Goal: Check status: Check status

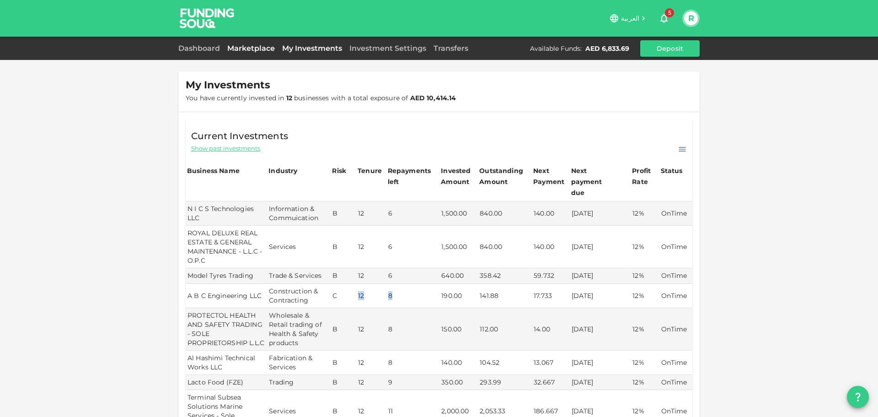
click at [242, 50] on link "Marketplace" at bounding box center [251, 48] width 55 height 9
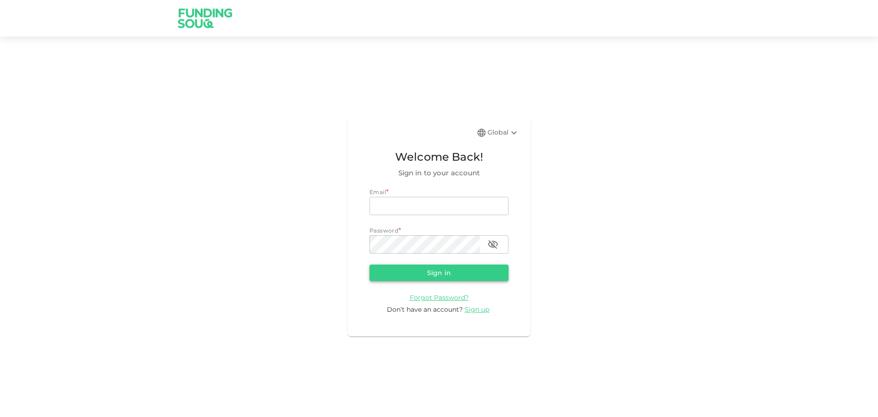
type input "[EMAIL_ADDRESS][DOMAIN_NAME]"
click at [422, 272] on button "Sign in" at bounding box center [439, 272] width 139 height 16
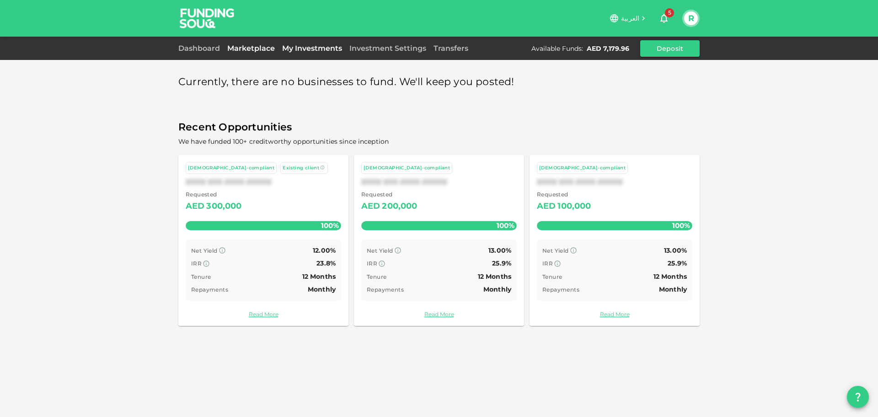
click at [299, 48] on link "My Investments" at bounding box center [312, 48] width 67 height 9
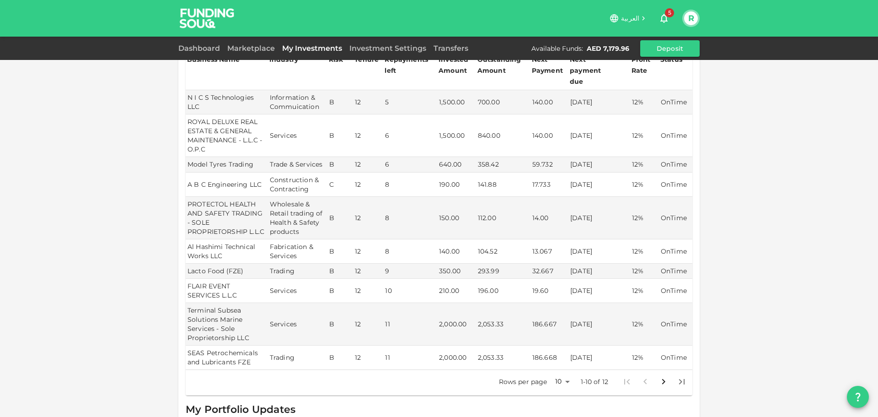
scroll to position [128, 0]
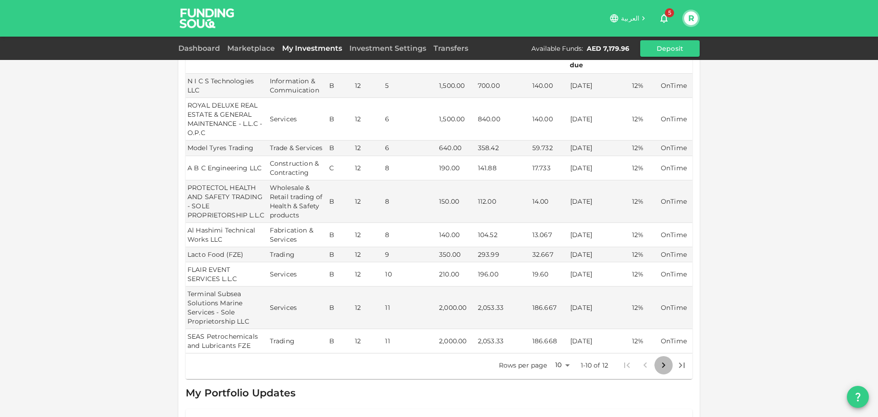
click at [662, 359] on icon "Go to next page" at bounding box center [663, 364] width 11 height 11
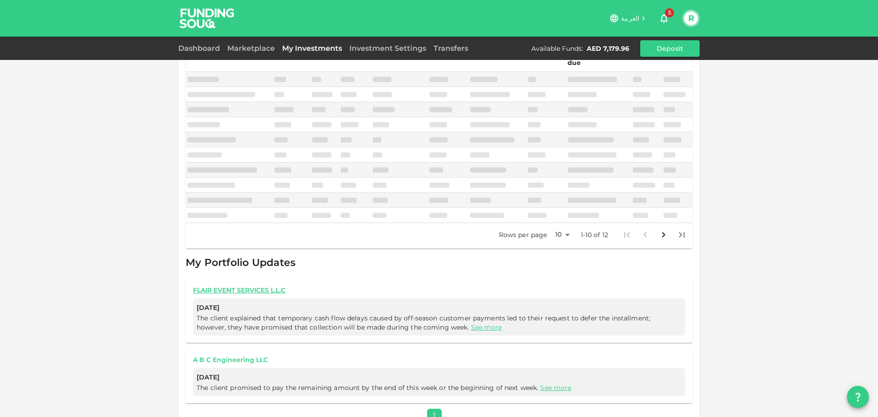
scroll to position [34, 0]
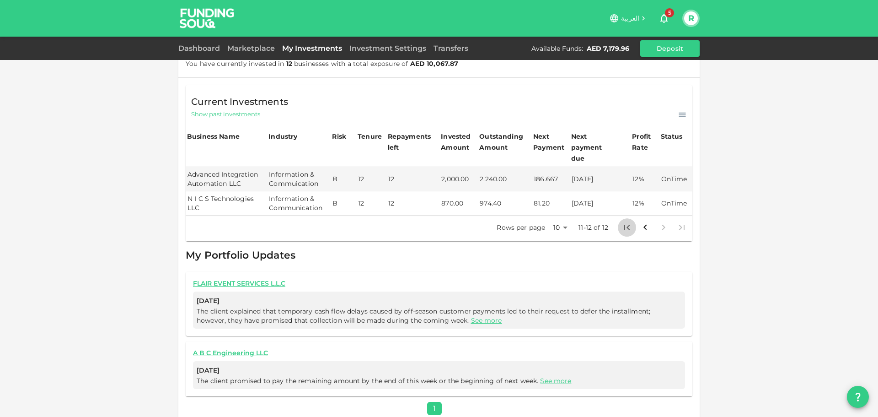
click at [626, 222] on icon "Go to first page" at bounding box center [627, 227] width 11 height 11
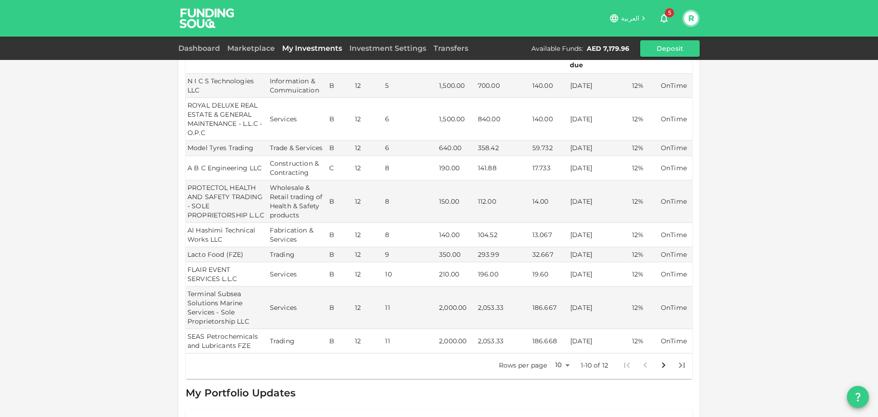
scroll to position [82, 0]
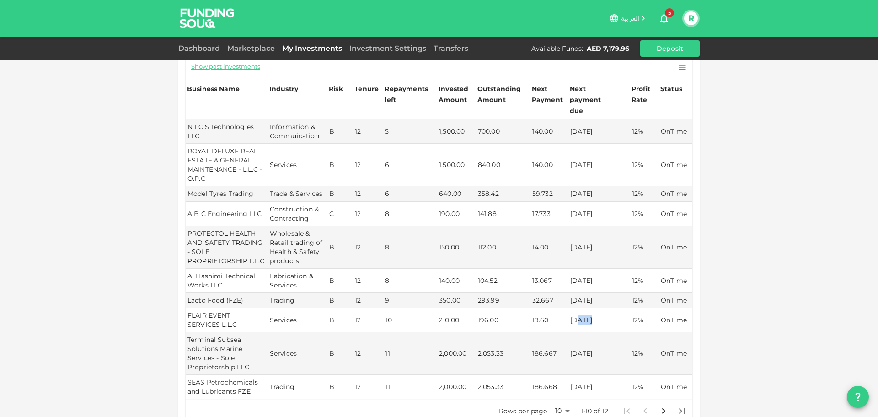
drag, startPoint x: 574, startPoint y: 307, endPoint x: 587, endPoint y: 307, distance: 13.3
click at [587, 308] on td "[DATE]" at bounding box center [599, 320] width 62 height 24
click at [568, 308] on td "[DATE]" at bounding box center [599, 320] width 62 height 24
drag, startPoint x: 567, startPoint y: 307, endPoint x: 605, endPoint y: 308, distance: 38.0
click at [605, 308] on td "[DATE]" at bounding box center [599, 320] width 62 height 24
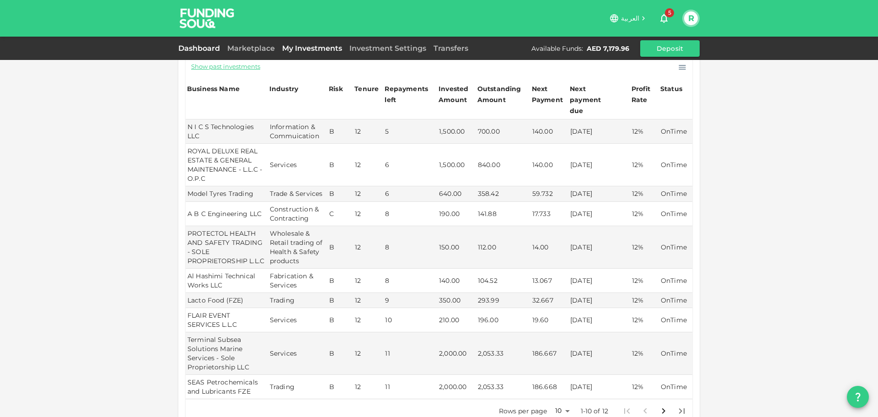
click at [215, 47] on link "Dashboard" at bounding box center [200, 48] width 45 height 9
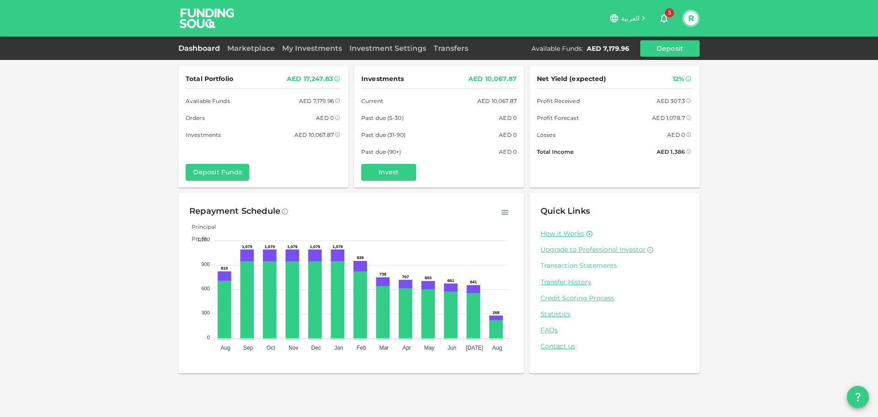
click at [568, 266] on link "Transaction Statements" at bounding box center [615, 265] width 148 height 9
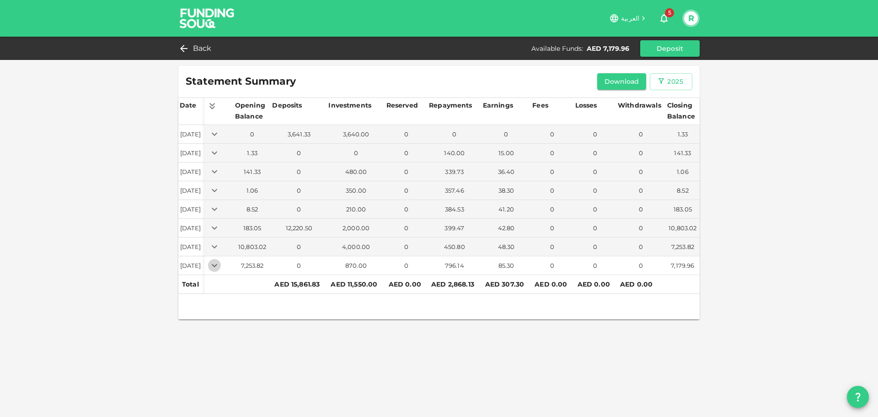
click at [220, 266] on icon "Expand" at bounding box center [214, 265] width 11 height 11
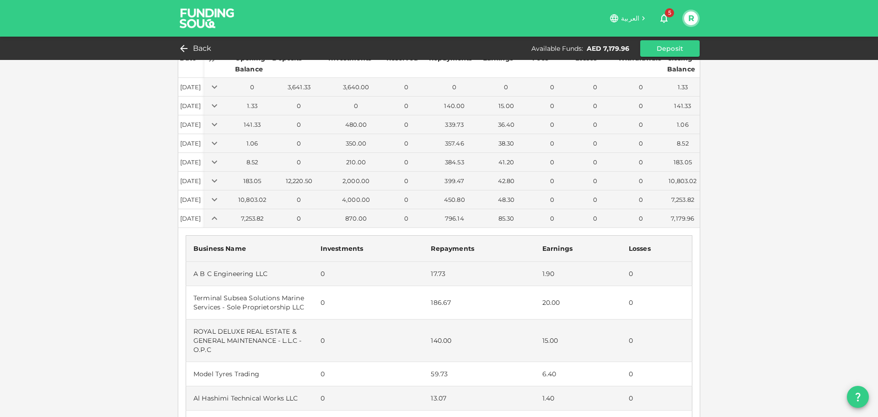
scroll to position [91, 0]
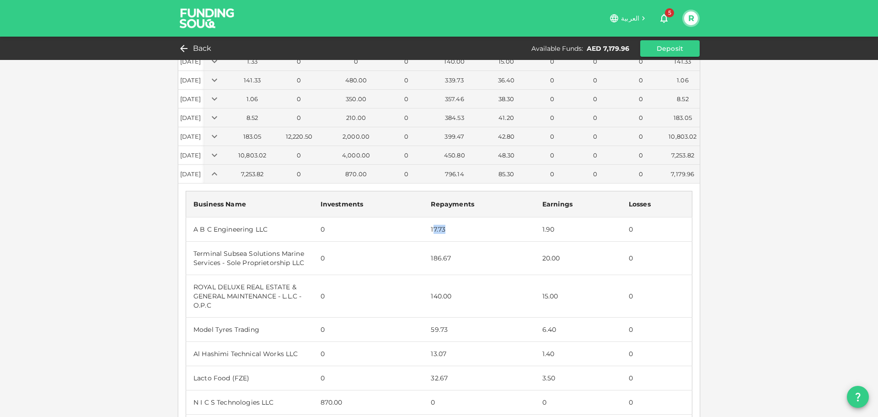
drag, startPoint x: 429, startPoint y: 229, endPoint x: 445, endPoint y: 229, distance: 16.5
click at [445, 229] on td "17.73" at bounding box center [478, 229] width 111 height 24
click at [438, 229] on td "17.73" at bounding box center [478, 229] width 111 height 24
drag, startPoint x: 428, startPoint y: 227, endPoint x: 447, endPoint y: 230, distance: 19.3
click at [447, 230] on td "17.73" at bounding box center [478, 229] width 111 height 24
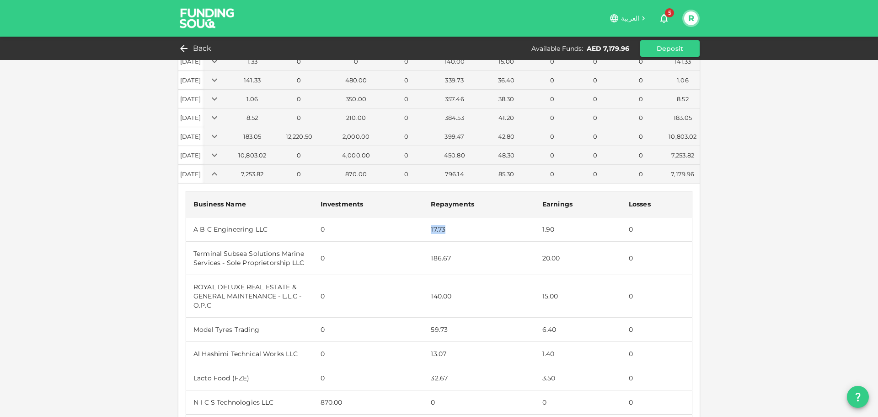
scroll to position [137, 0]
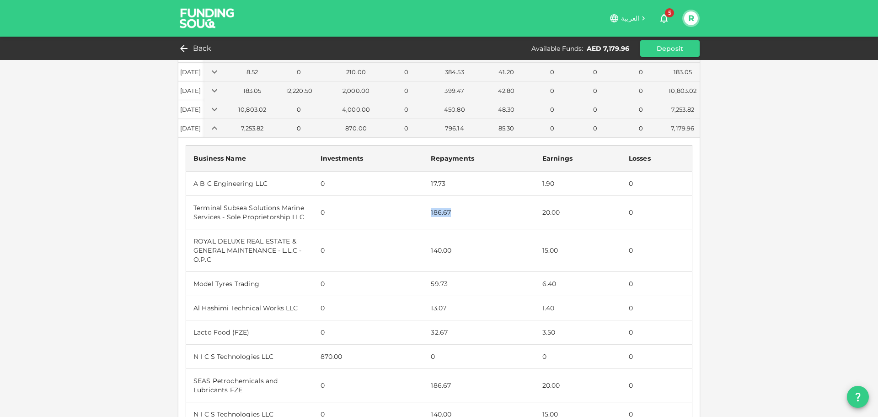
drag, startPoint x: 427, startPoint y: 212, endPoint x: 446, endPoint y: 214, distance: 19.7
click at [446, 214] on td "186.67" at bounding box center [478, 211] width 111 height 33
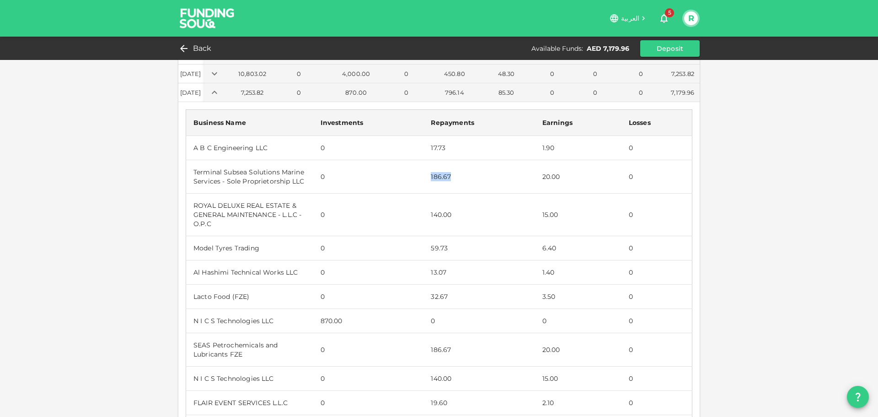
scroll to position [183, 0]
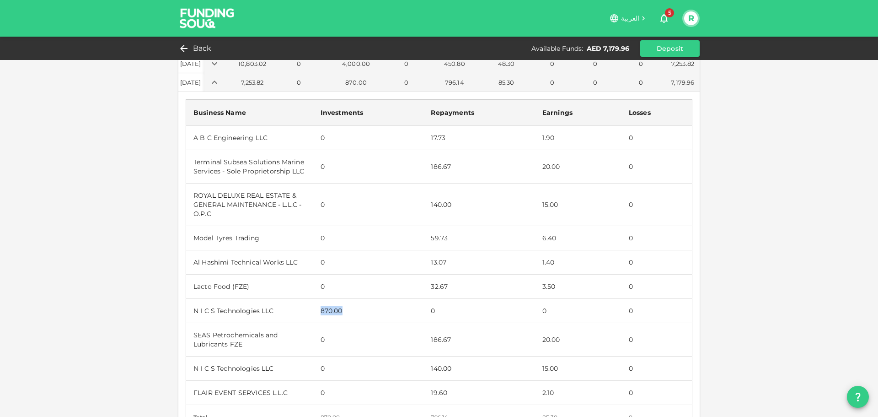
drag, startPoint x: 315, startPoint y: 308, endPoint x: 353, endPoint y: 308, distance: 38.0
click at [353, 308] on td "870.00" at bounding box center [368, 311] width 111 height 24
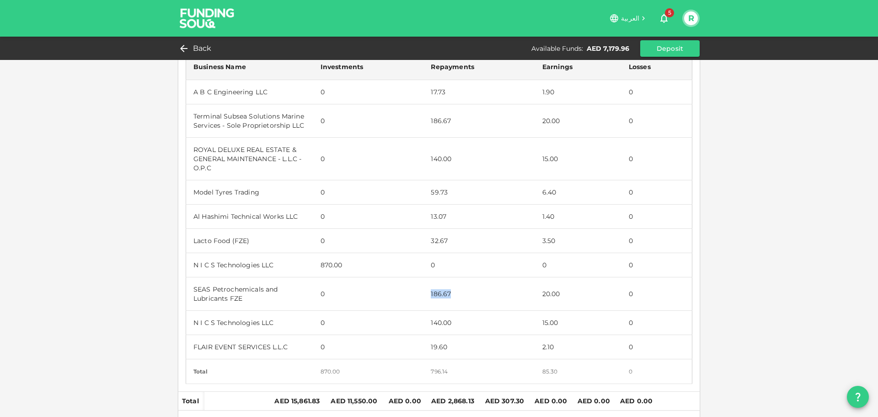
drag, startPoint x: 425, startPoint y: 293, endPoint x: 448, endPoint y: 296, distance: 23.0
click at [448, 296] on td "186.67" at bounding box center [478, 293] width 111 height 33
drag, startPoint x: 424, startPoint y: 321, endPoint x: 455, endPoint y: 321, distance: 31.6
click at [455, 321] on td "140.00" at bounding box center [478, 323] width 111 height 24
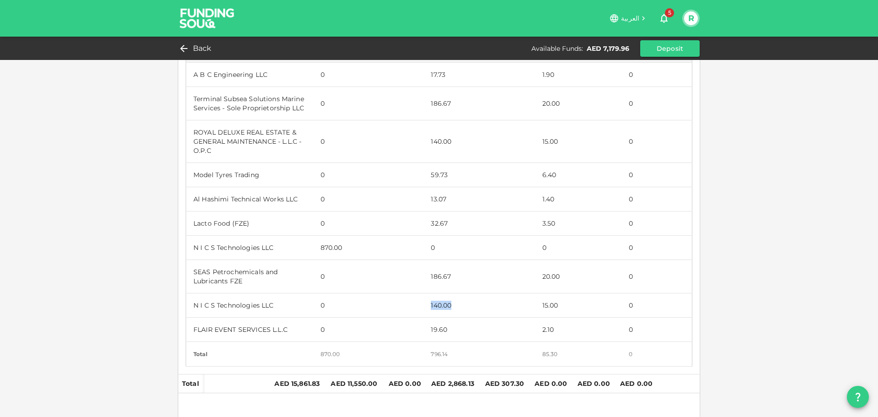
scroll to position [253, 0]
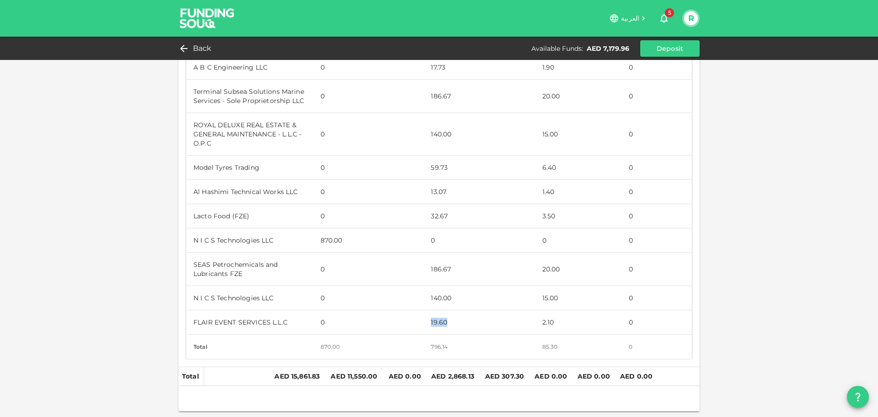
drag, startPoint x: 427, startPoint y: 321, endPoint x: 450, endPoint y: 320, distance: 22.9
click at [450, 320] on td "19.60" at bounding box center [478, 322] width 111 height 24
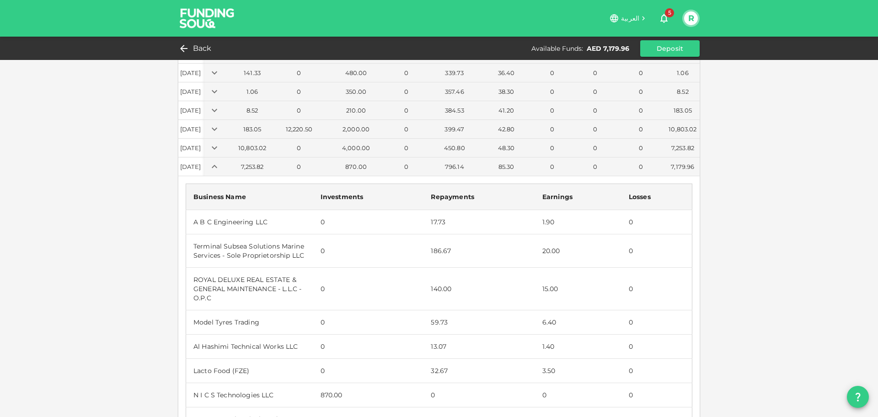
scroll to position [70, 0]
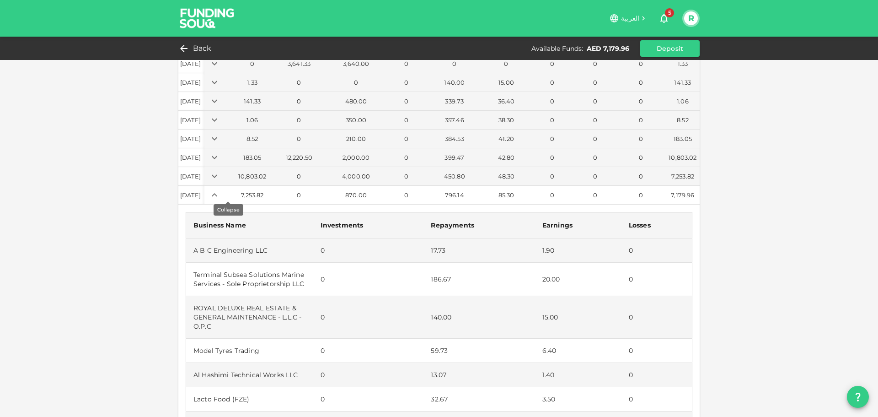
click at [217, 196] on icon "Expand" at bounding box center [214, 194] width 5 height 3
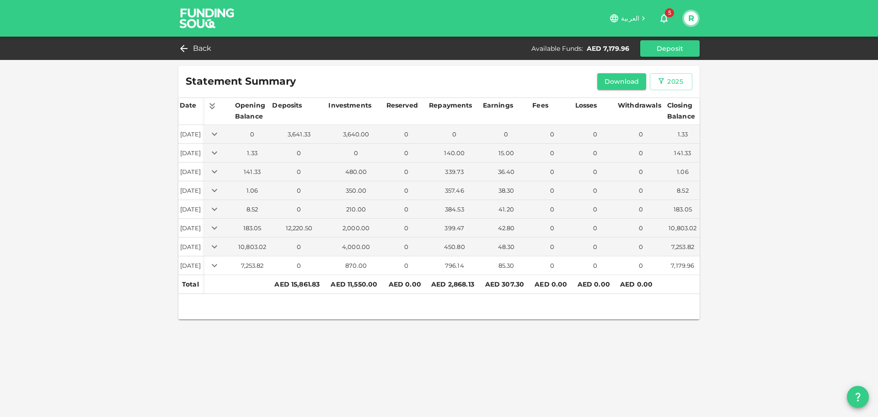
scroll to position [0, 0]
click at [204, 49] on span "Back" at bounding box center [202, 48] width 19 height 13
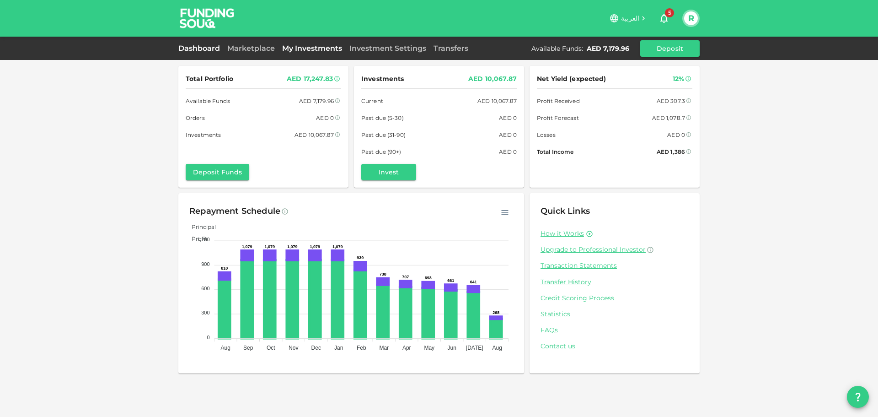
click at [311, 51] on link "My Investments" at bounding box center [312, 48] width 67 height 9
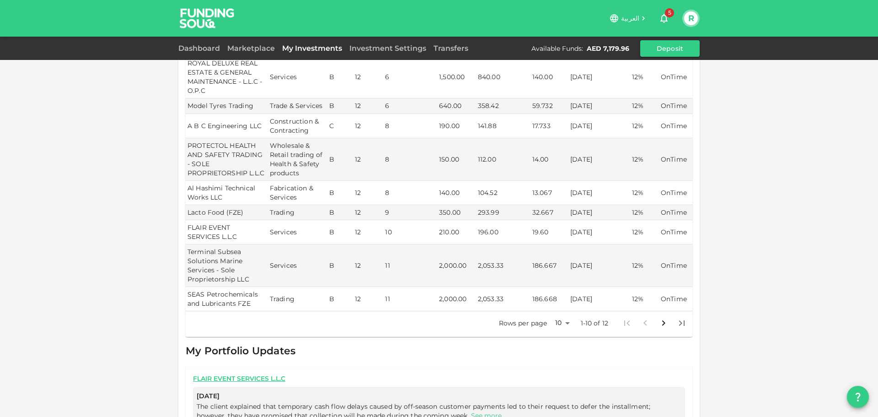
scroll to position [183, 0]
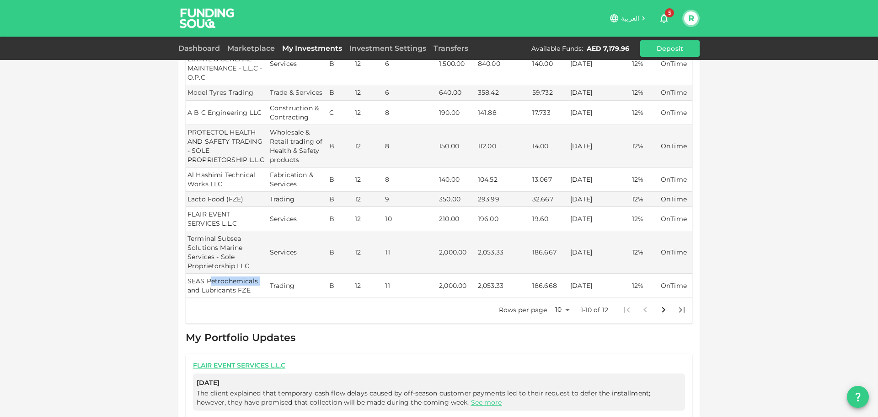
drag, startPoint x: 207, startPoint y: 271, endPoint x: 263, endPoint y: 272, distance: 56.7
click at [261, 273] on td "SEAS Petrochemicals and Lubricants FZE" at bounding box center [227, 285] width 82 height 24
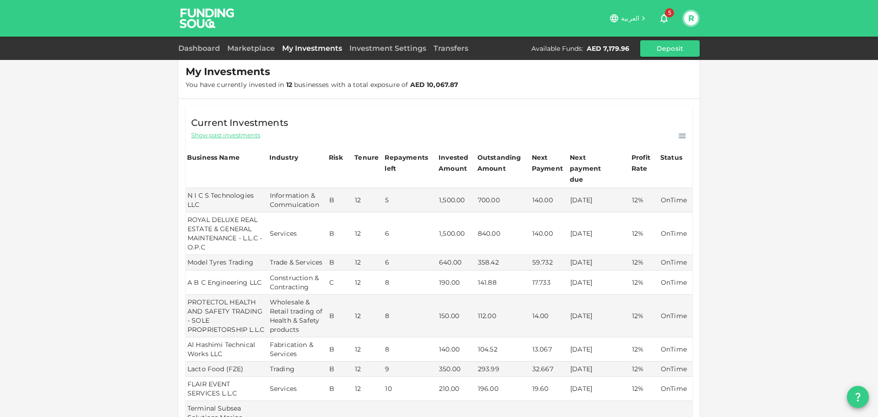
scroll to position [0, 0]
